Goal: Navigation & Orientation: Find specific page/section

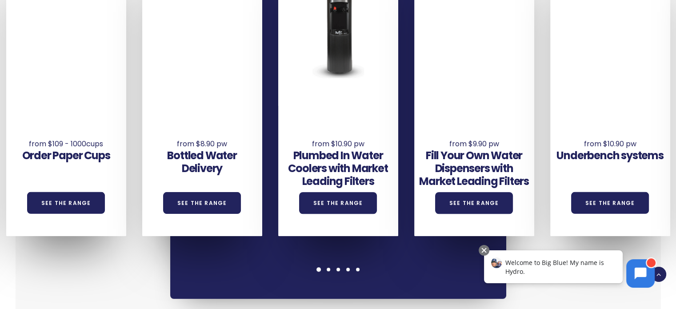
scroll to position [622, 0]
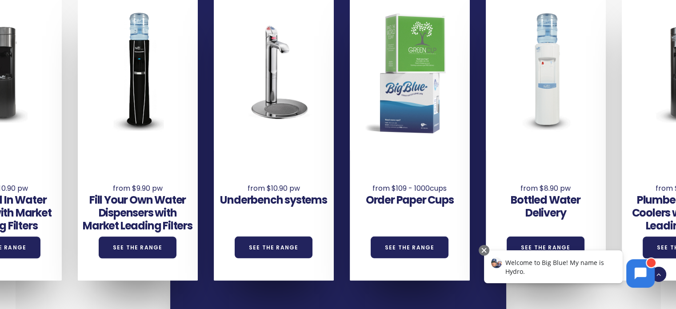
drag, startPoint x: 580, startPoint y: 149, endPoint x: 273, endPoint y: 155, distance: 307.1
click at [280, 153] on div "Underbench systems See the Range" at bounding box center [274, 133] width 120 height 293
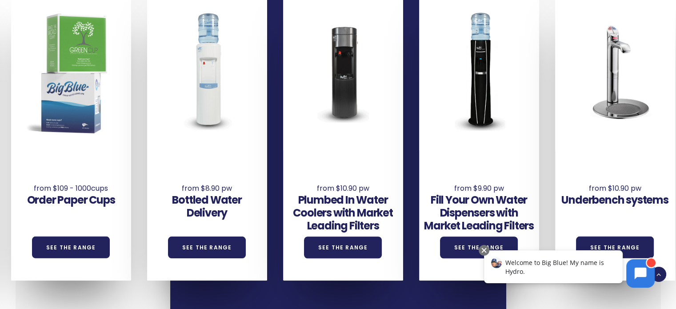
drag, startPoint x: 535, startPoint y: 146, endPoint x: 271, endPoint y: 124, distance: 264.9
click at [271, 124] on div "Bottled Water Delivery See the Range" at bounding box center [215, 133] width 136 height 293
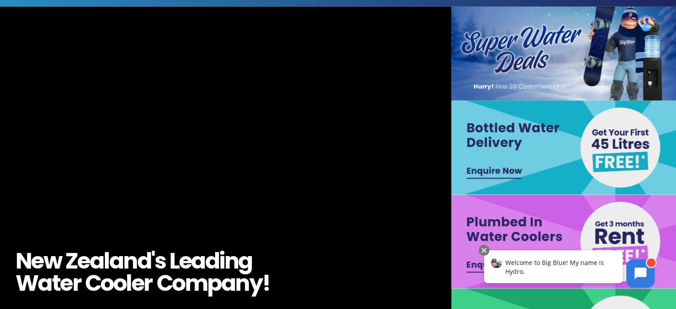
scroll to position [0, 0]
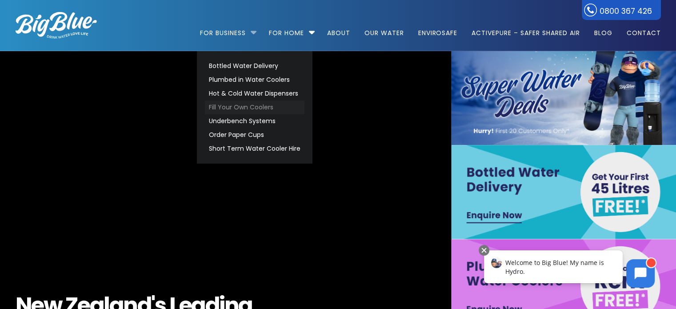
click at [247, 108] on link "Fill Your Own Coolers" at bounding box center [255, 107] width 100 height 14
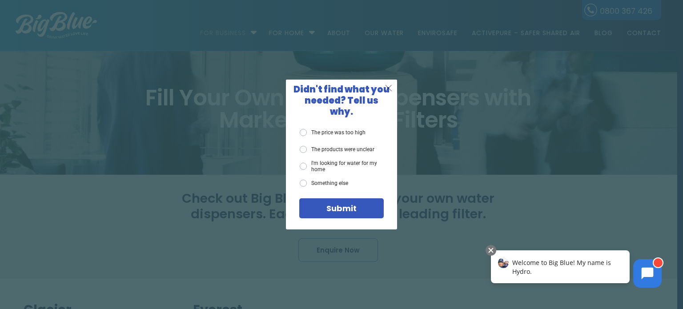
click at [389, 93] on span "X" at bounding box center [388, 87] width 8 height 11
